Goal: Use online tool/utility: Utilize a website feature to perform a specific function

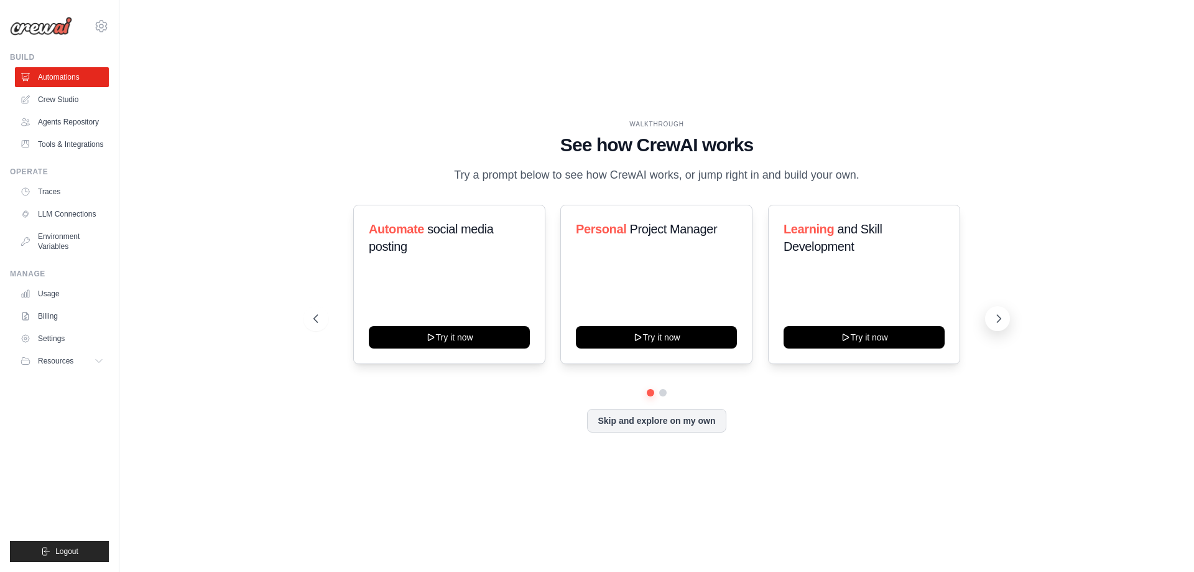
click at [998, 318] on icon at bounding box center [999, 318] width 12 height 12
click at [998, 312] on icon at bounding box center [999, 318] width 12 height 12
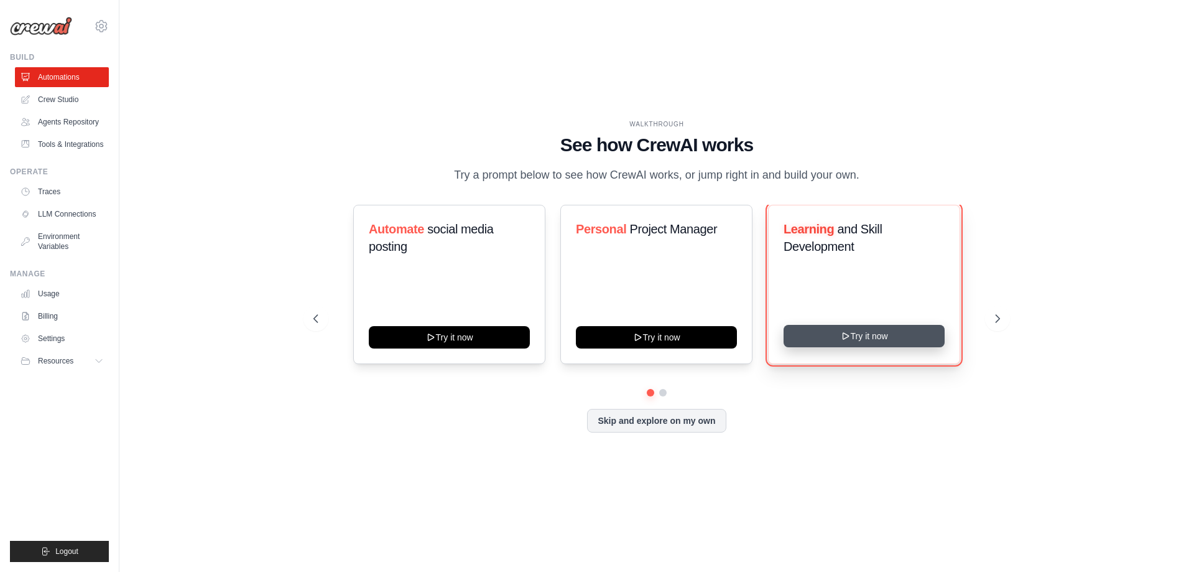
click at [874, 338] on button "Try it now" at bounding box center [864, 336] width 161 height 22
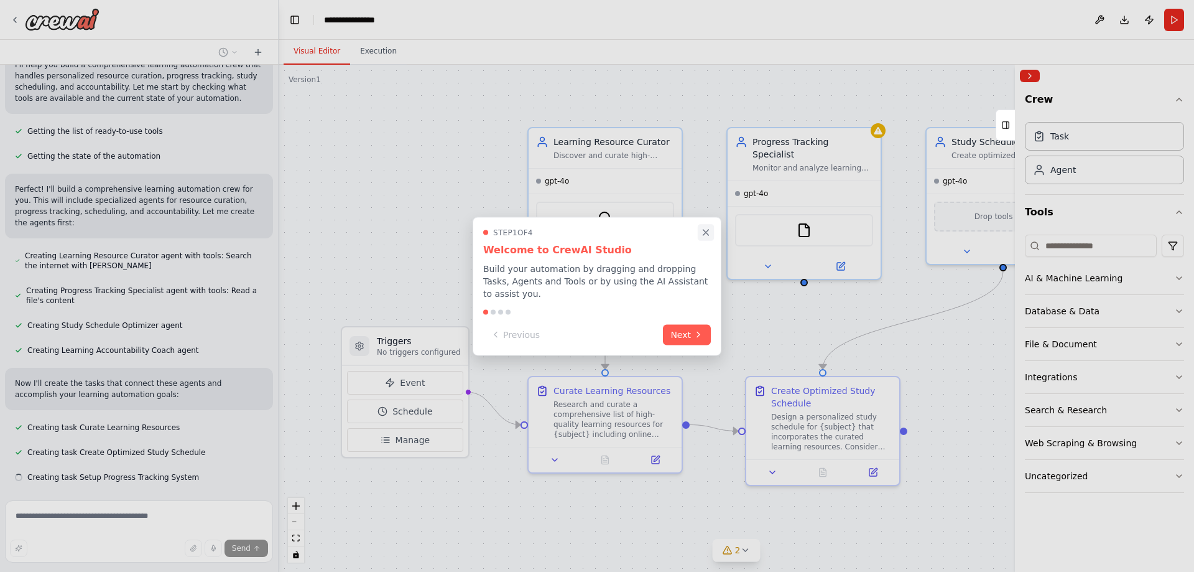
scroll to position [142, 0]
